Goal: Information Seeking & Learning: Learn about a topic

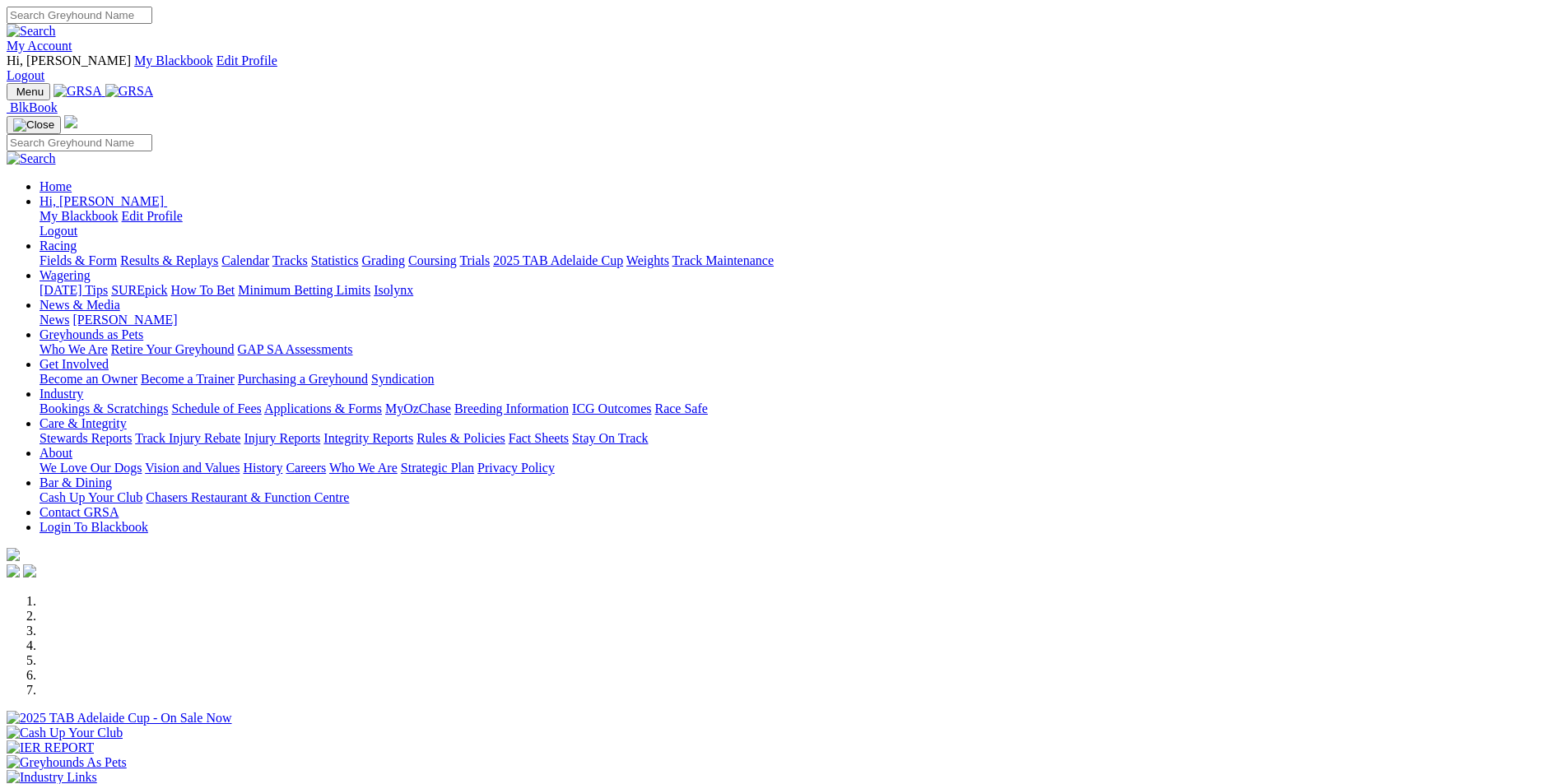
scroll to position [411, 0]
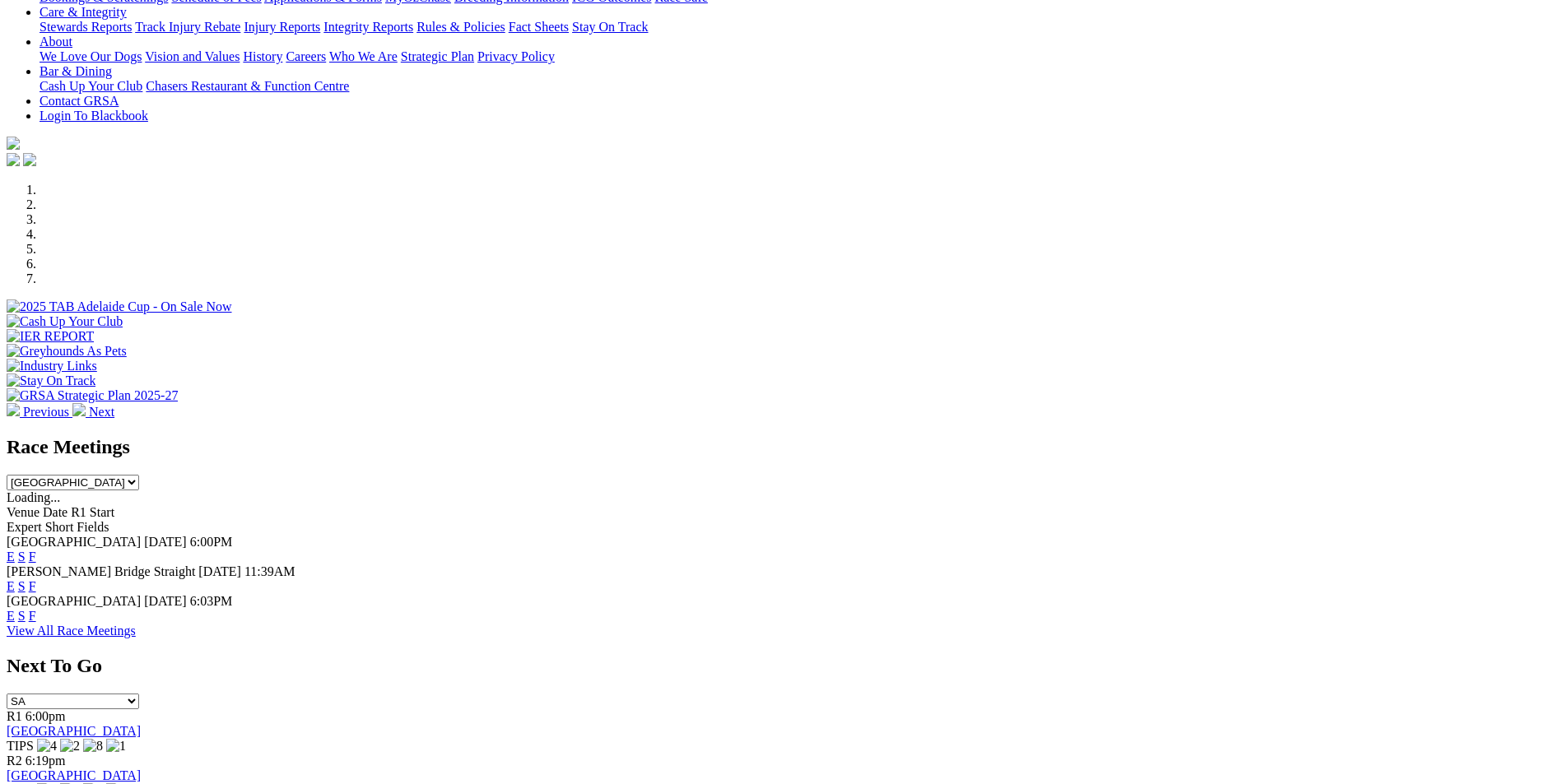
click at [36, 550] on link "F" at bounding box center [32, 557] width 8 height 14
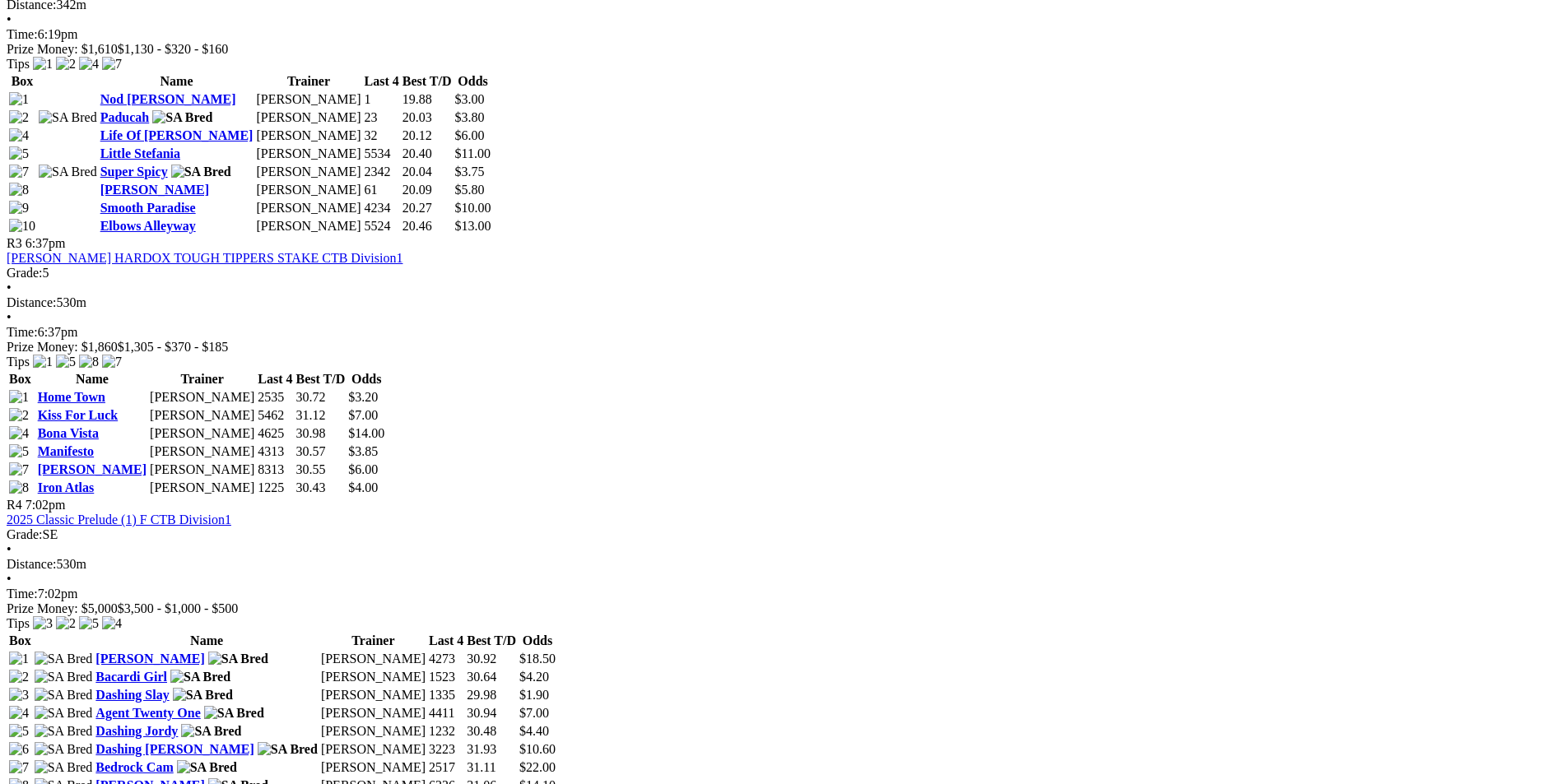
scroll to position [1235, 0]
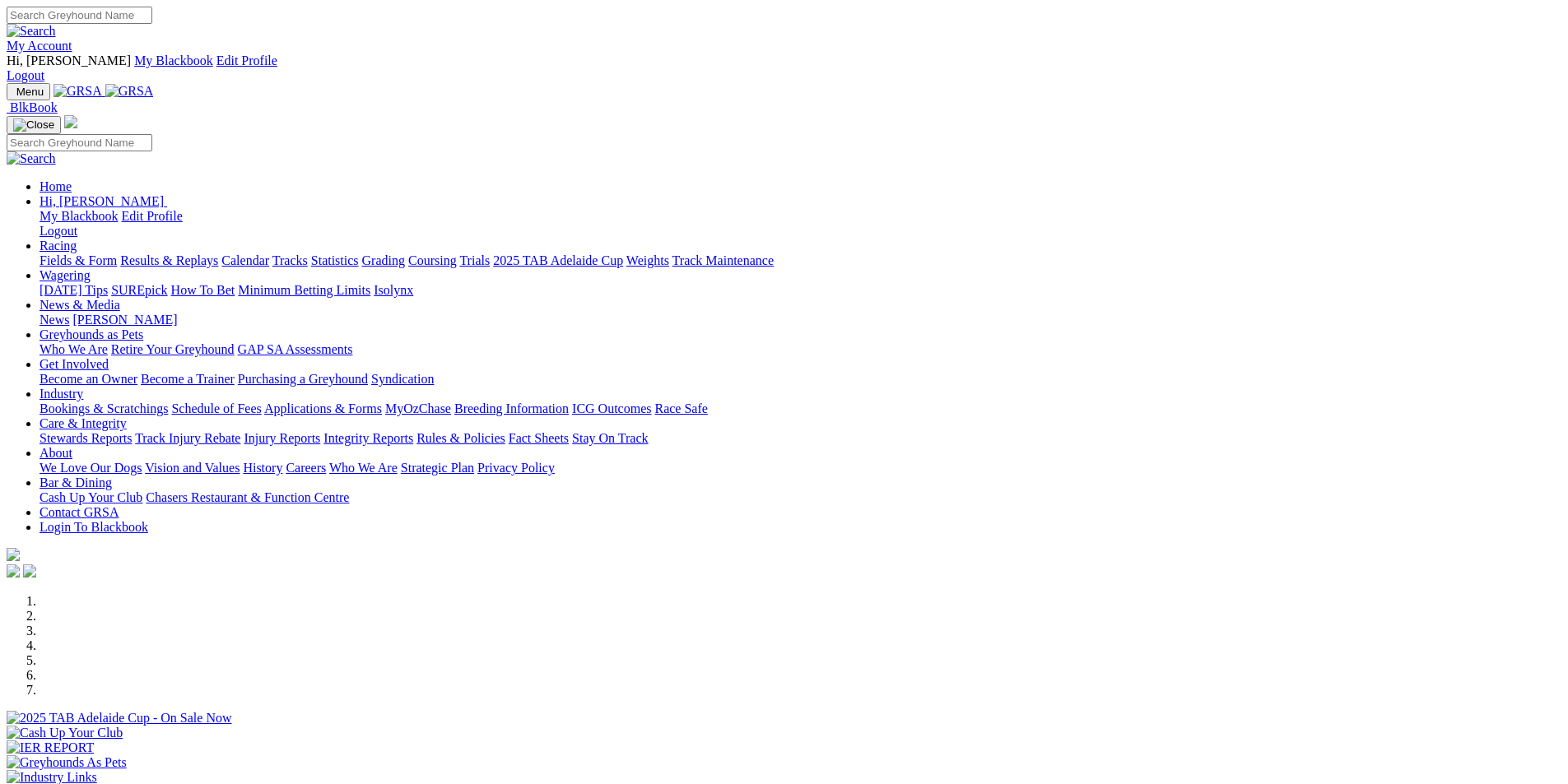
scroll to position [411, 0]
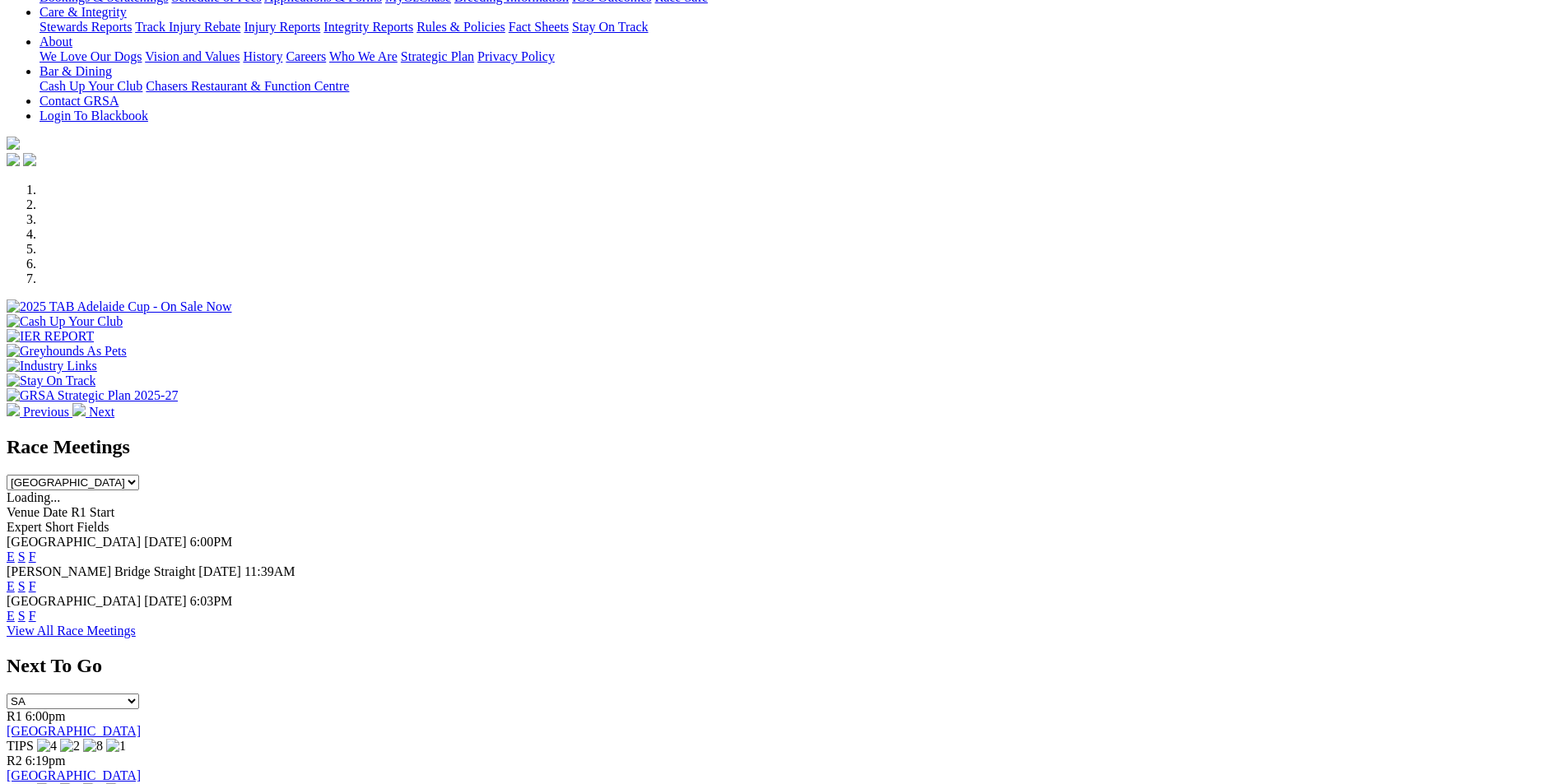
click at [36, 609] on link "F" at bounding box center [32, 616] width 8 height 14
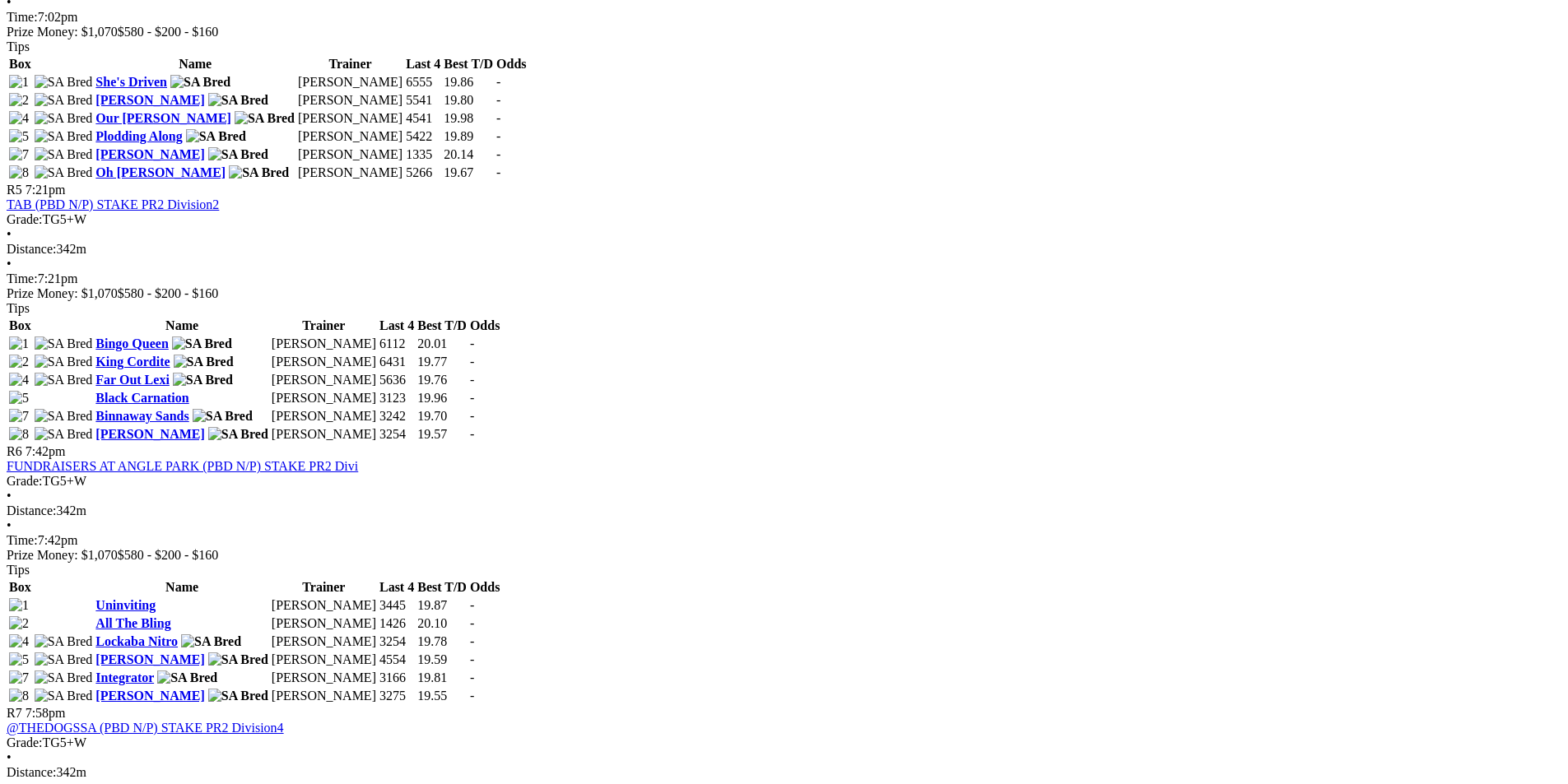
scroll to position [1811, 0]
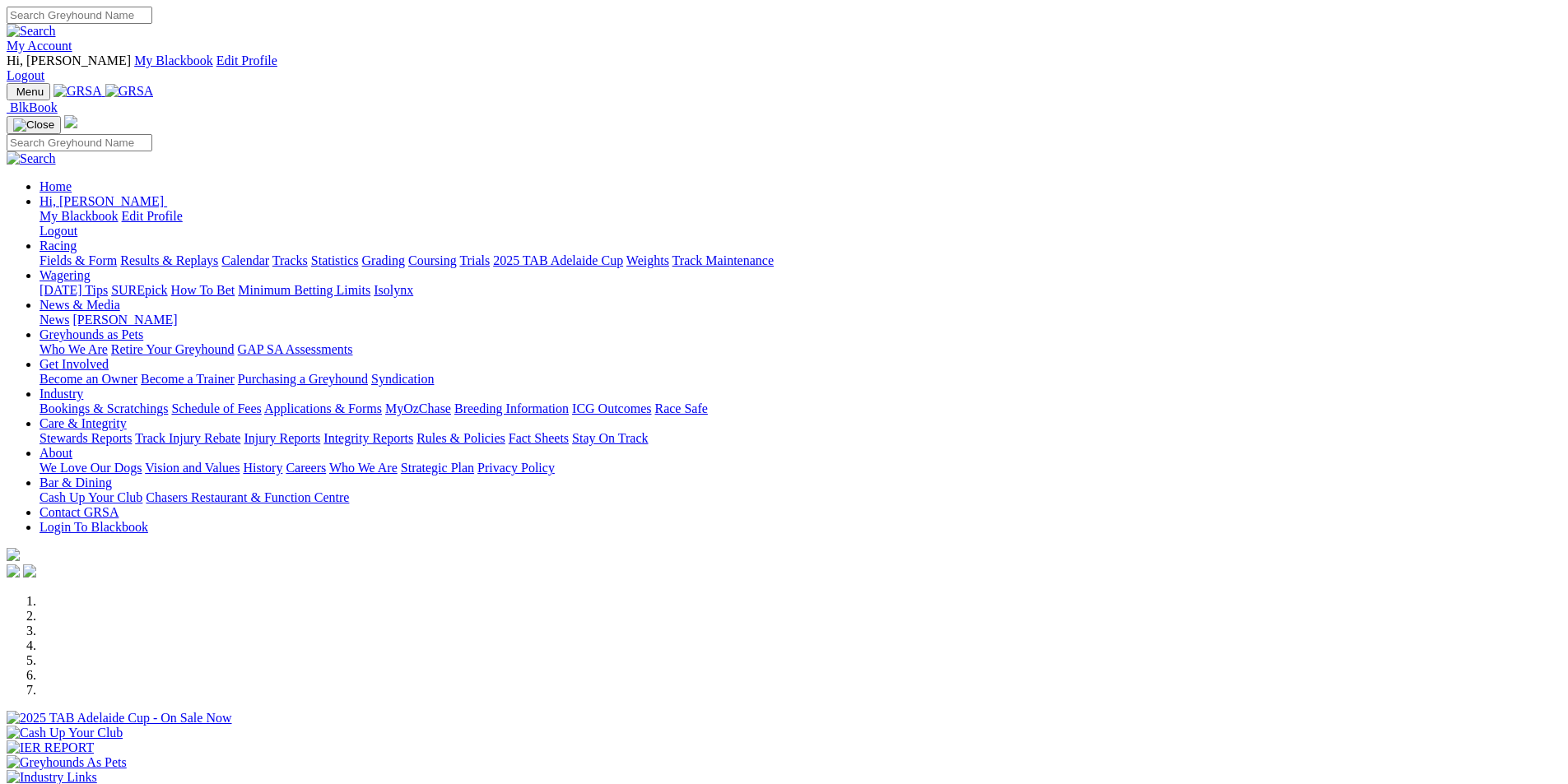
scroll to position [1152, 0]
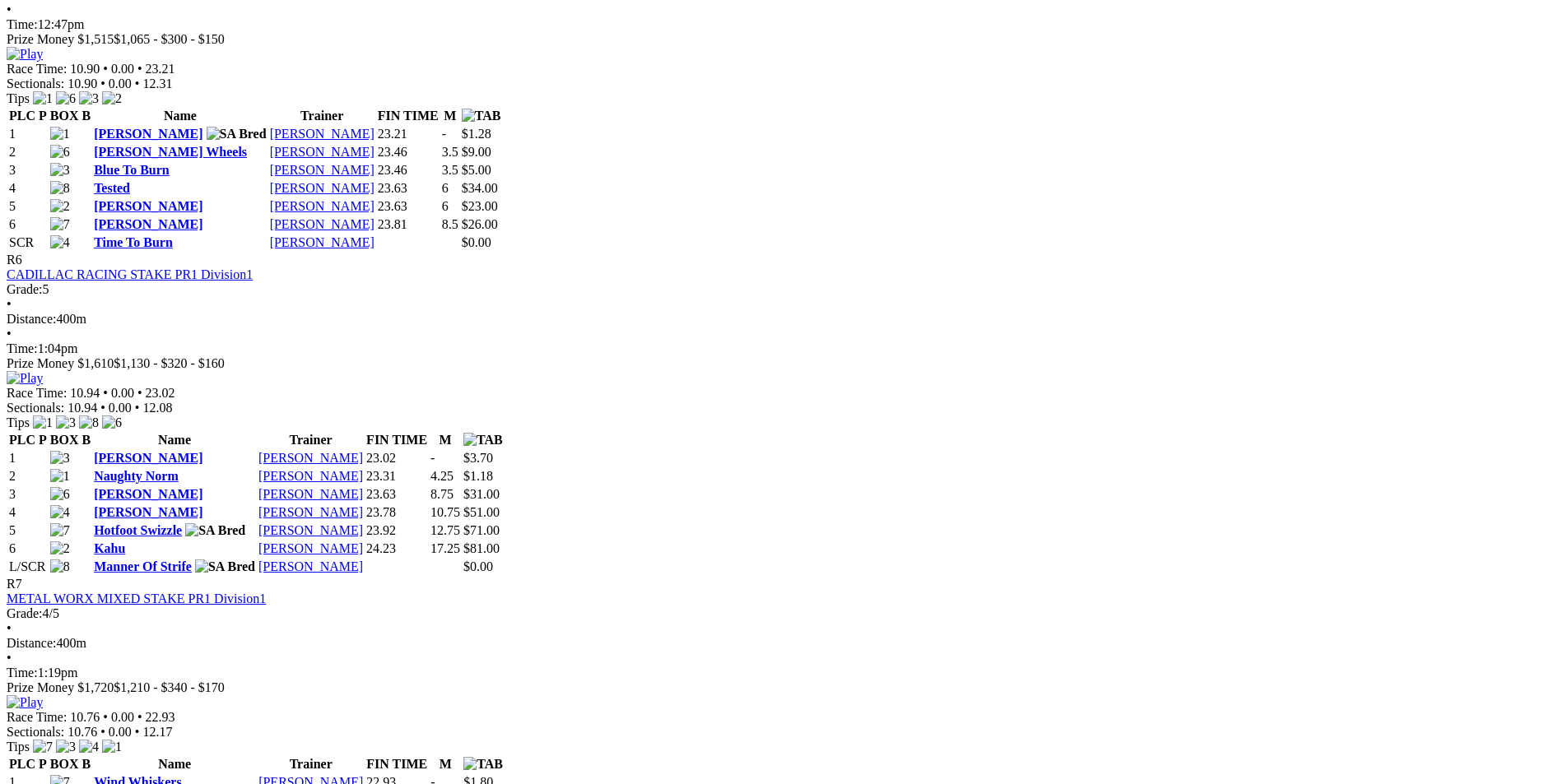
scroll to position [2222, 0]
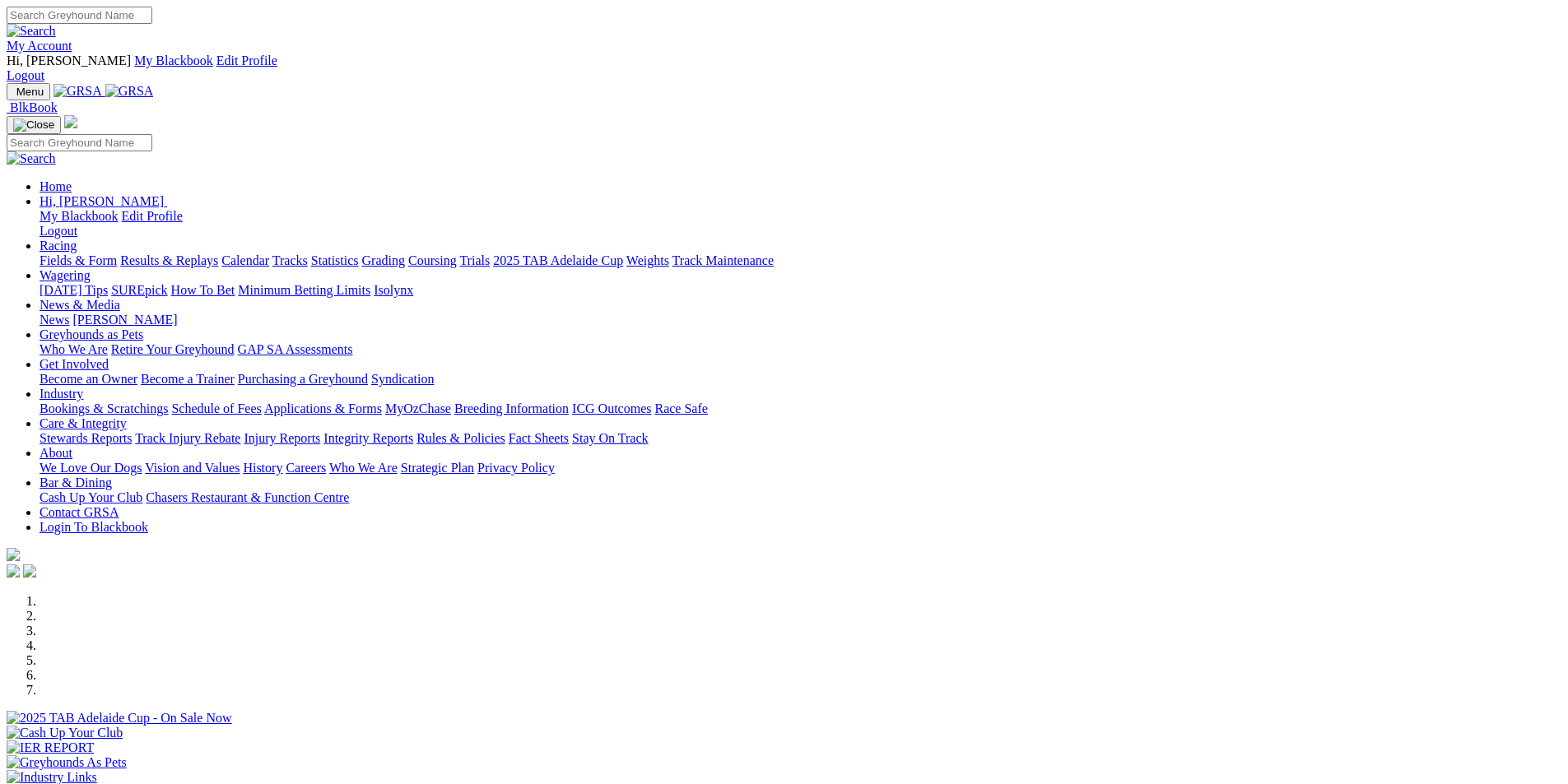
scroll to position [1152, 0]
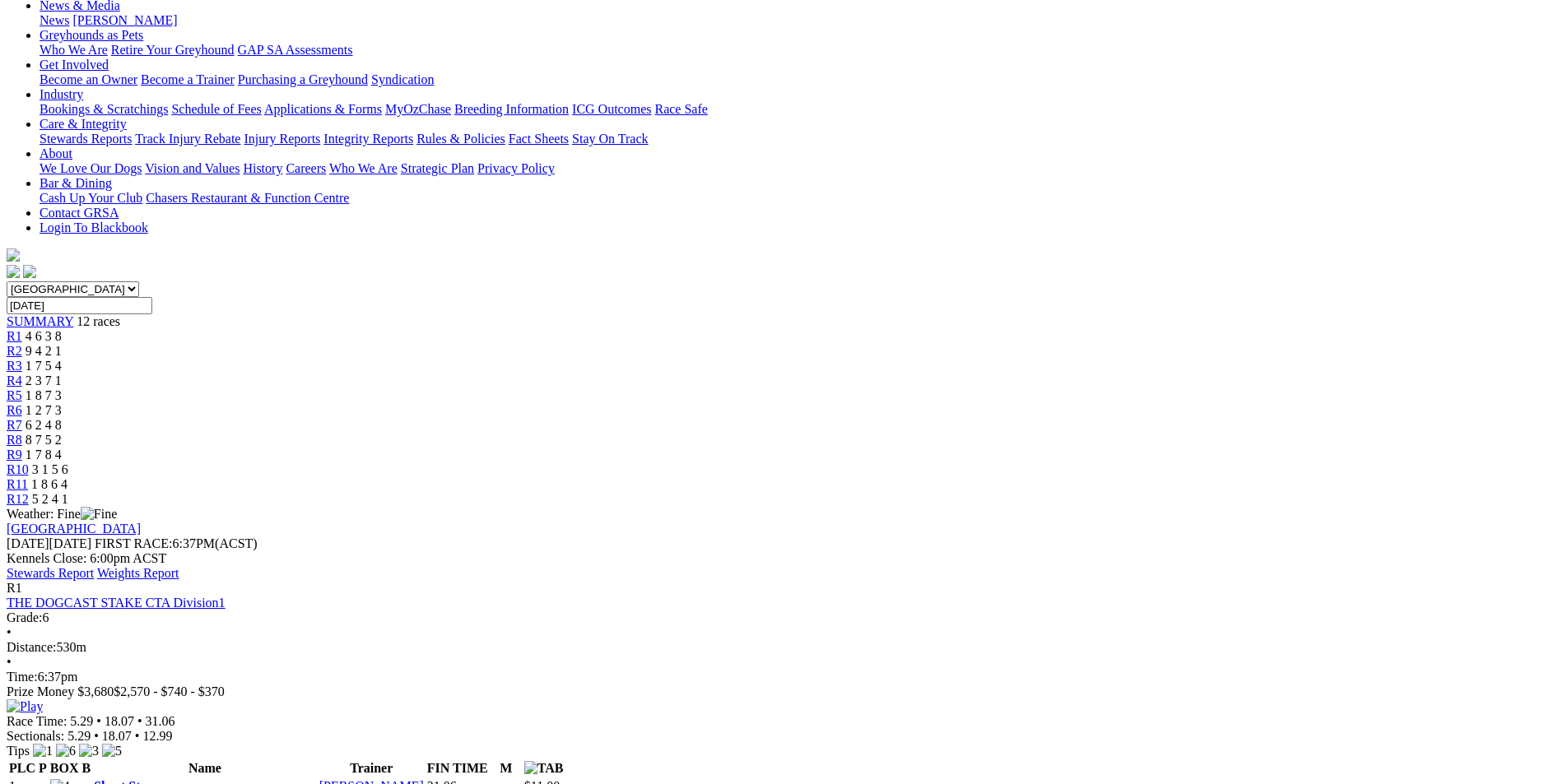
scroll to position [247, 0]
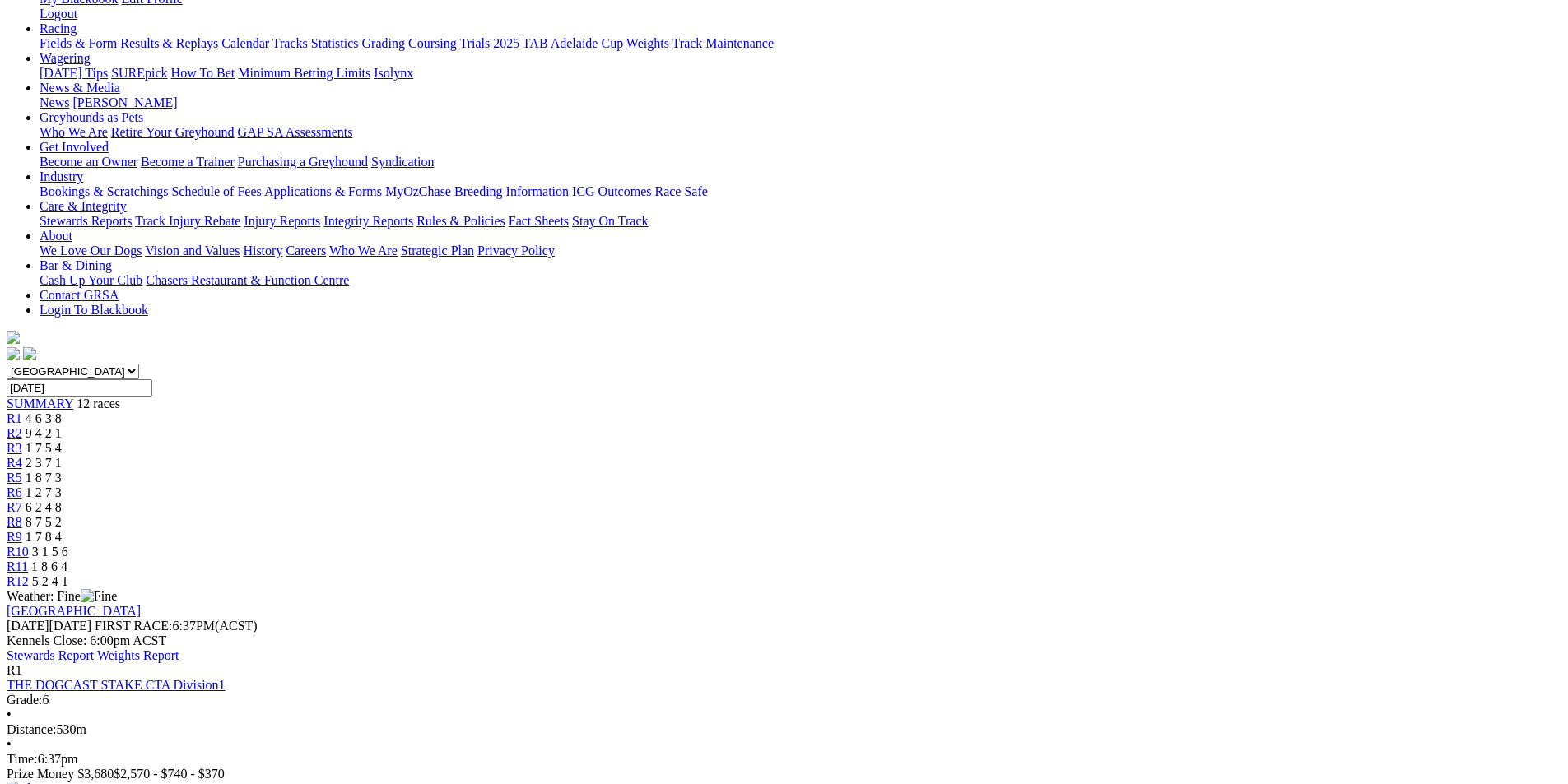
click at [94, 649] on link "Stewards Report" at bounding box center [50, 656] width 87 height 14
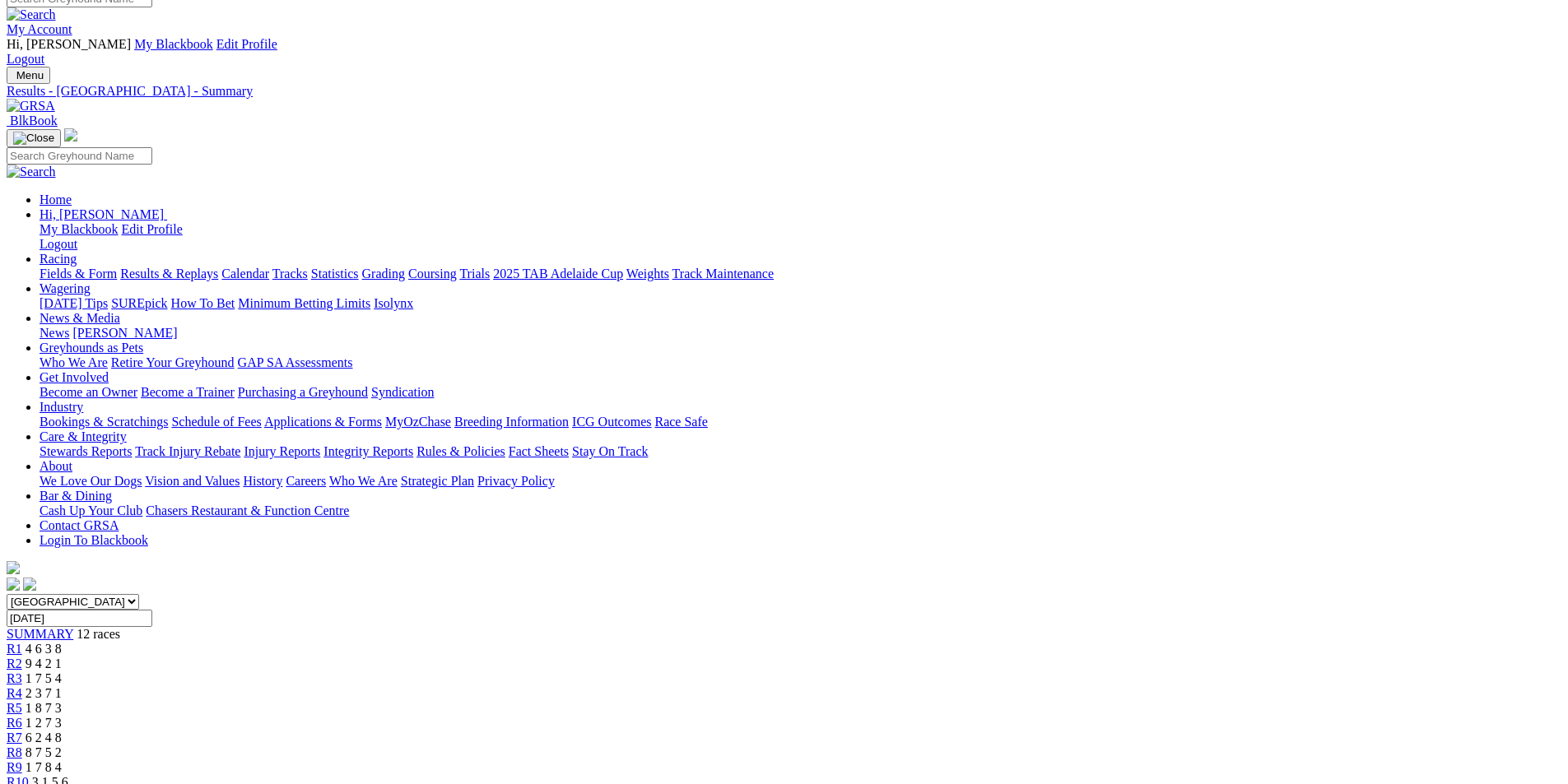
scroll to position [0, 0]
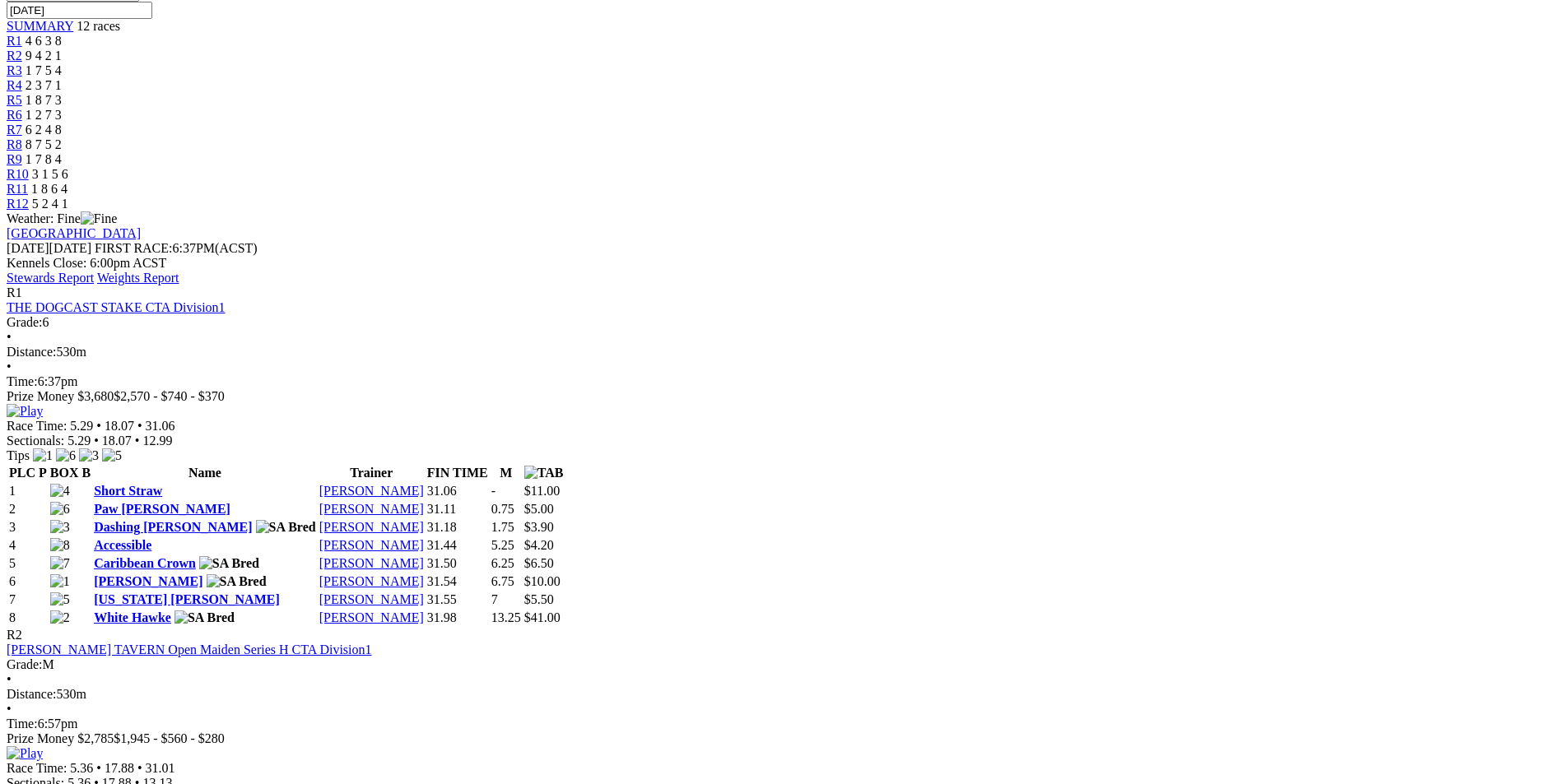
scroll to position [740, 0]
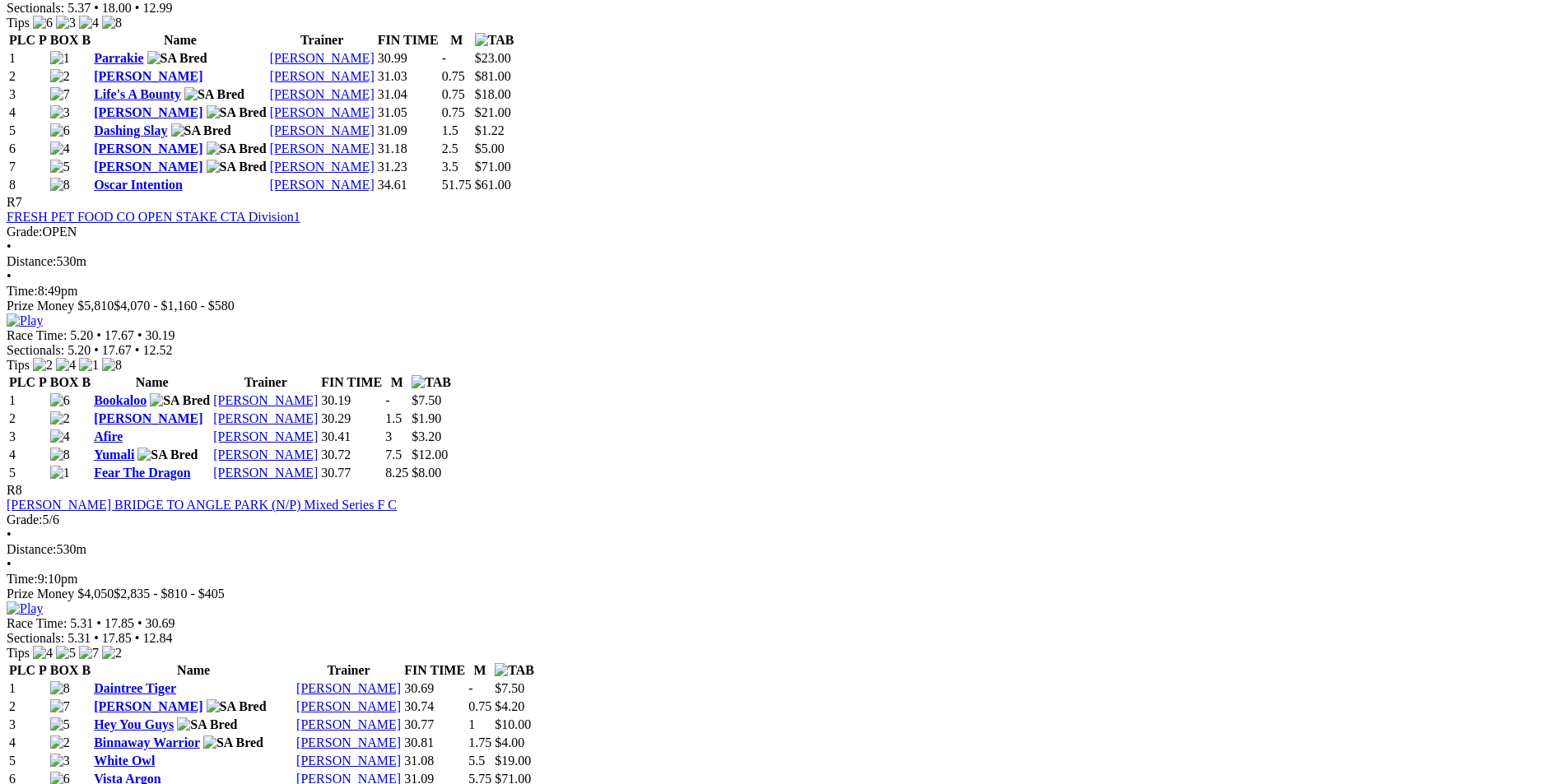
scroll to position [2715, 0]
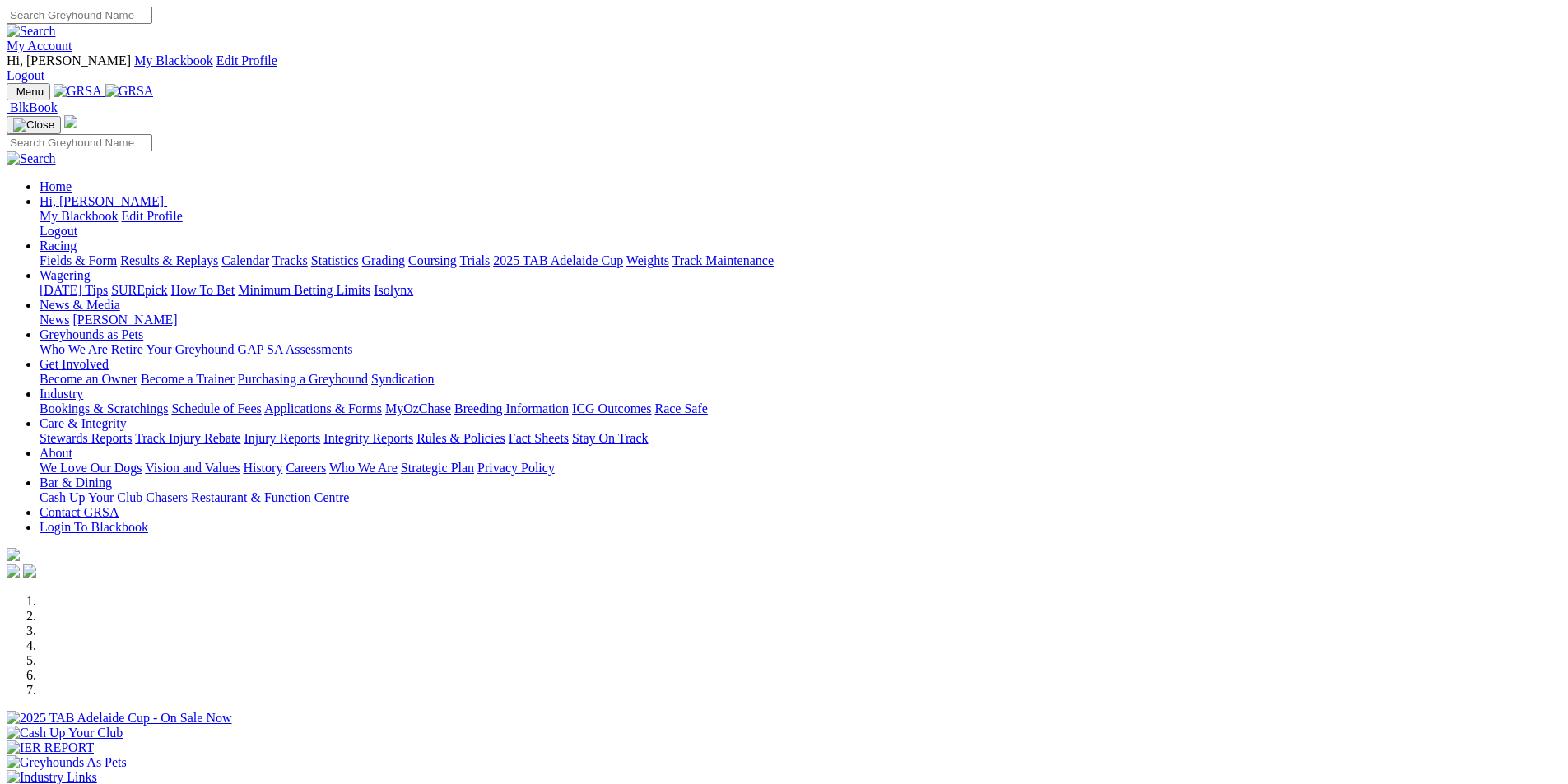
scroll to position [1152, 0]
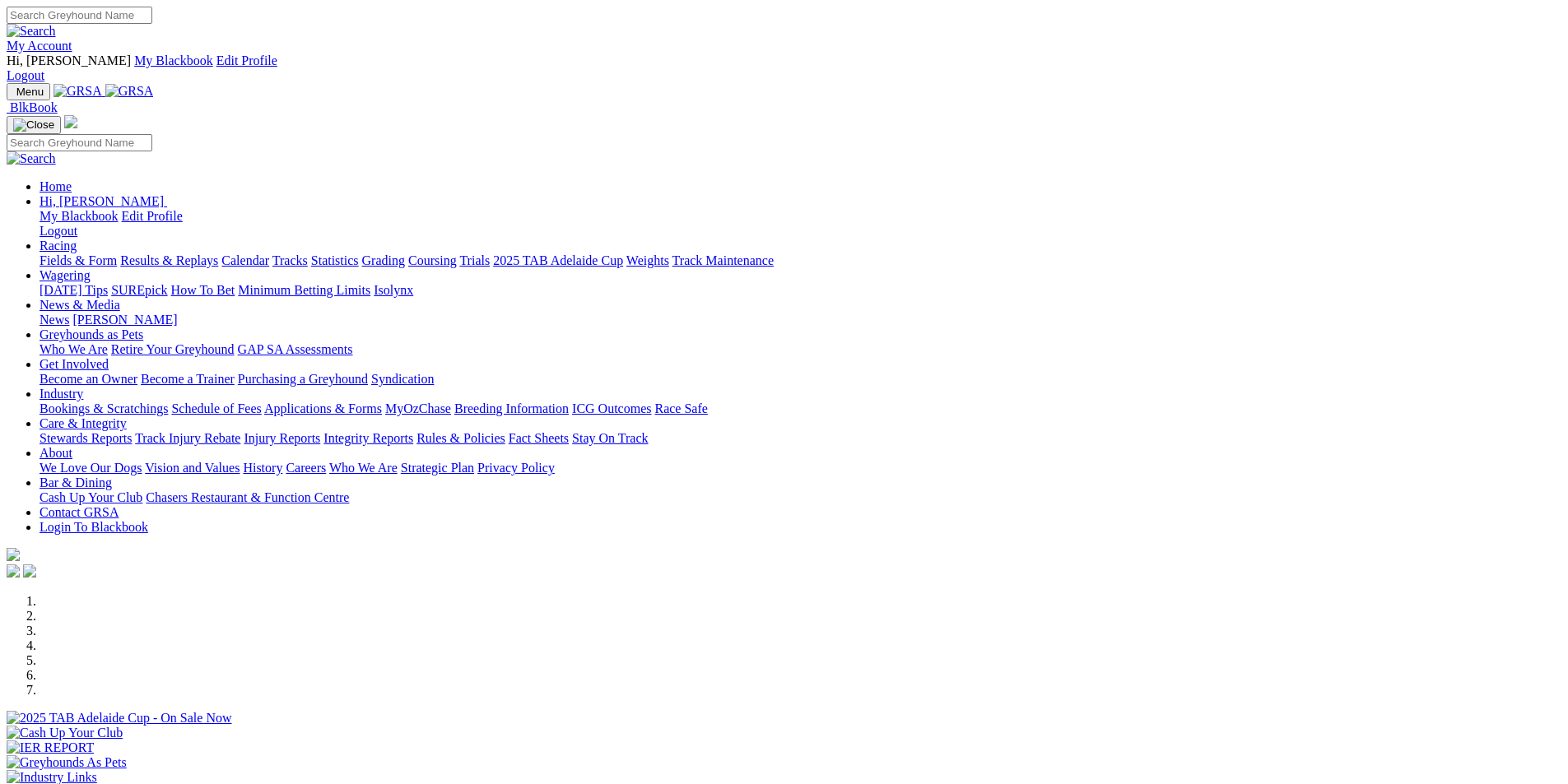
scroll to position [1152, 0]
